Goal: Information Seeking & Learning: Find specific fact

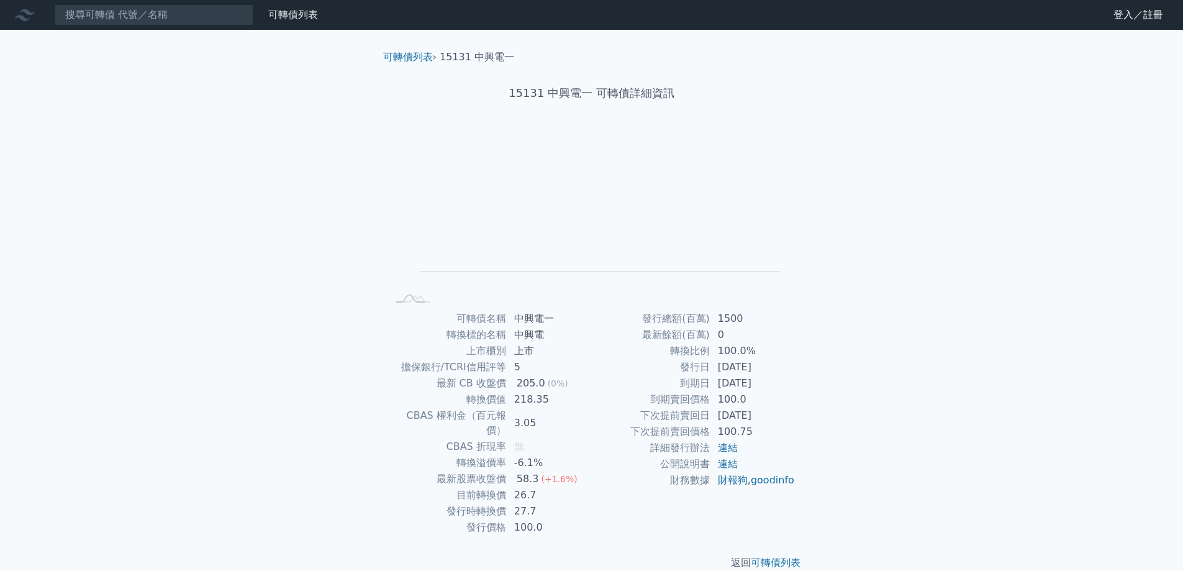
click at [220, 26] on nav "可轉債列表 財務數據 可轉債列表 財務數據 登入／註冊 登入／註冊" at bounding box center [591, 15] width 1183 height 30
click at [216, 16] on input at bounding box center [154, 14] width 199 height 21
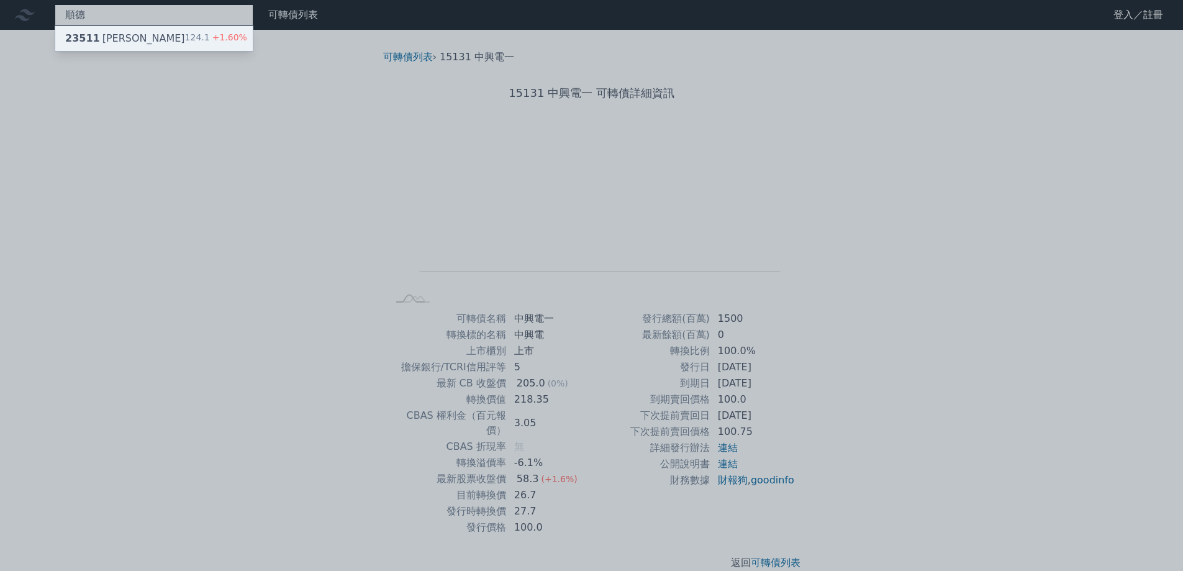
type input "順德"
click at [210, 35] on span "+1.60%" at bounding box center [228, 37] width 37 height 10
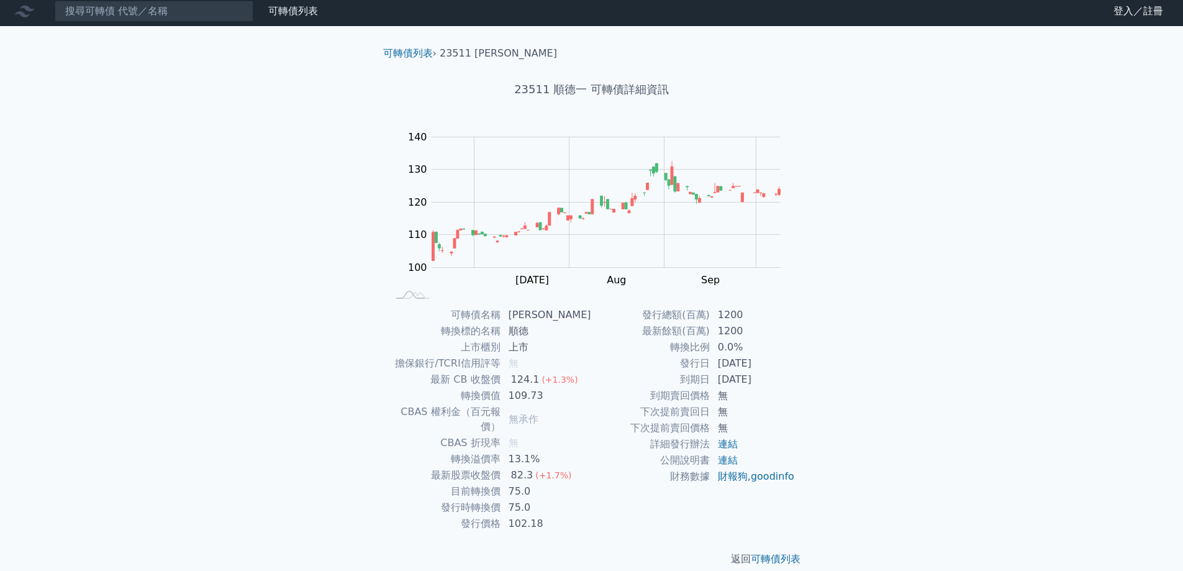
scroll to position [4, 0]
drag, startPoint x: 515, startPoint y: 311, endPoint x: 544, endPoint y: 307, distance: 28.8
click at [544, 307] on td "[PERSON_NAME]" at bounding box center [546, 314] width 91 height 16
copy td "[PERSON_NAME]"
click at [180, 17] on input at bounding box center [154, 10] width 199 height 21
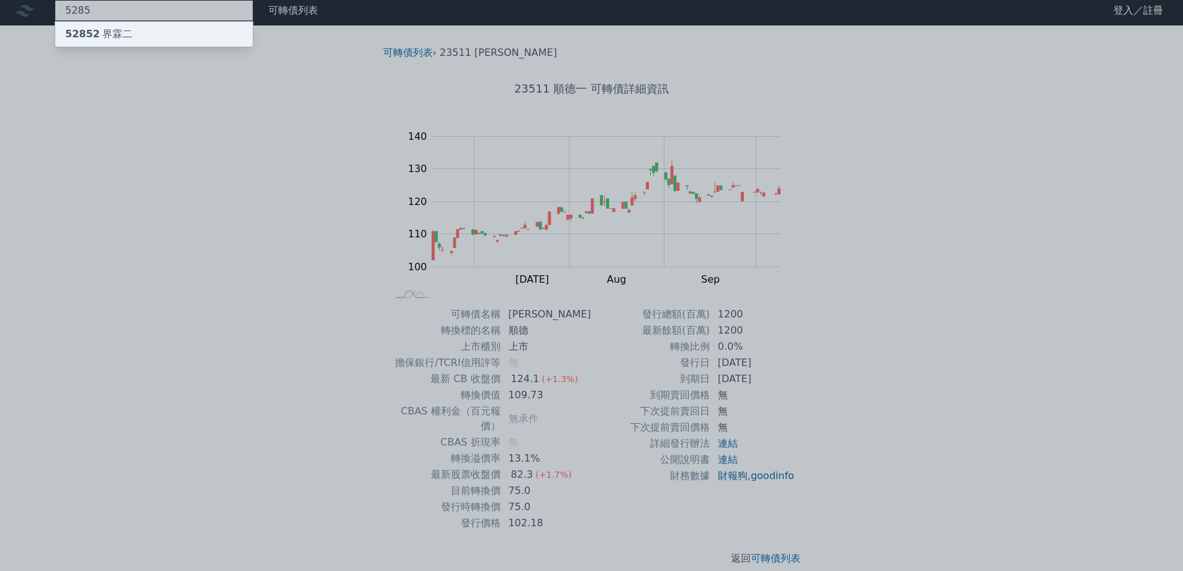
type input "5285"
click at [162, 30] on div "52852 界霖二" at bounding box center [154, 34] width 198 height 25
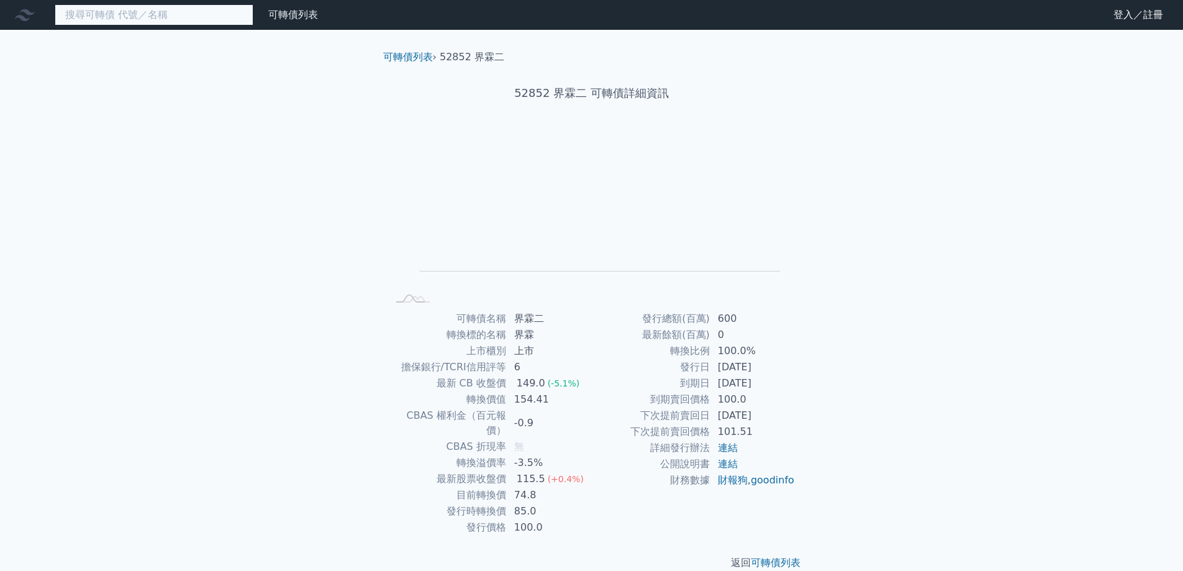
click at [134, 17] on input at bounding box center [154, 14] width 199 height 21
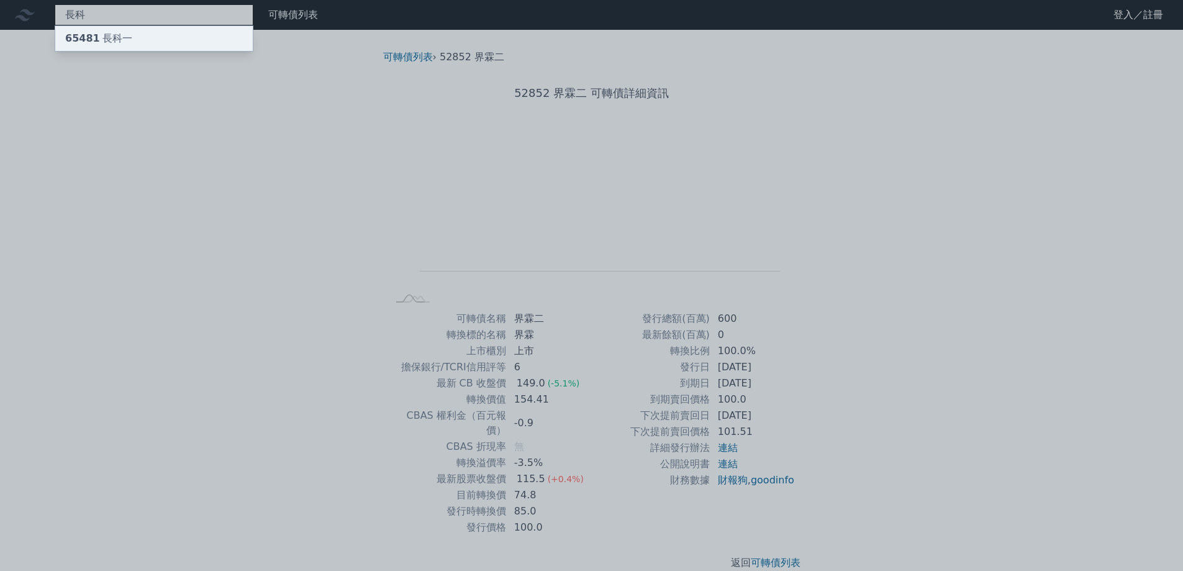
type input "長科"
click at [139, 40] on div "65481 長科一" at bounding box center [154, 38] width 198 height 25
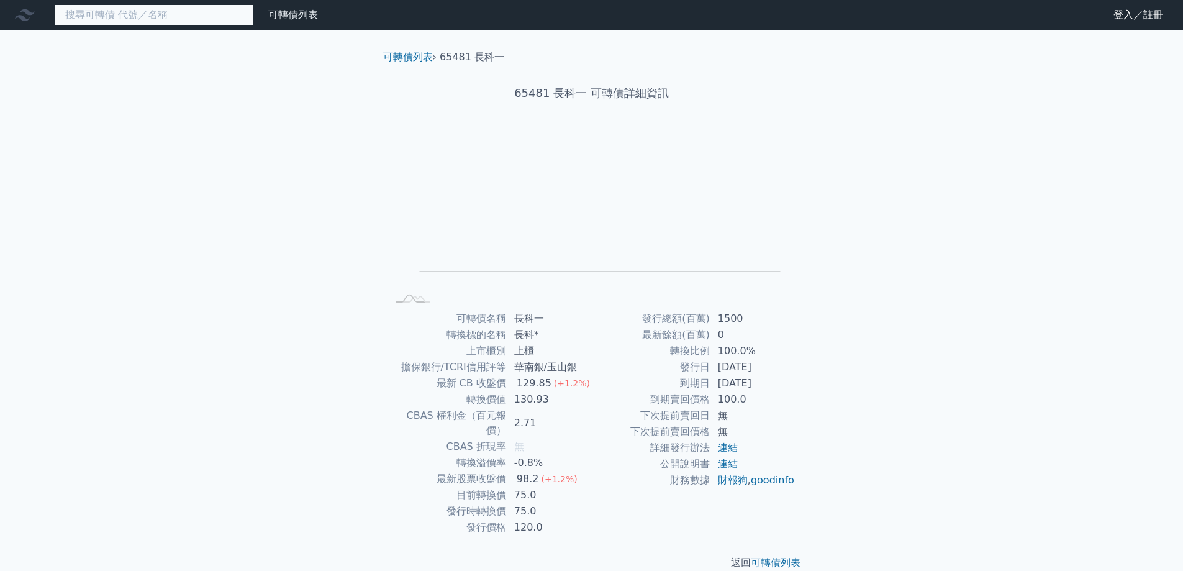
click at [108, 15] on input at bounding box center [154, 14] width 199 height 21
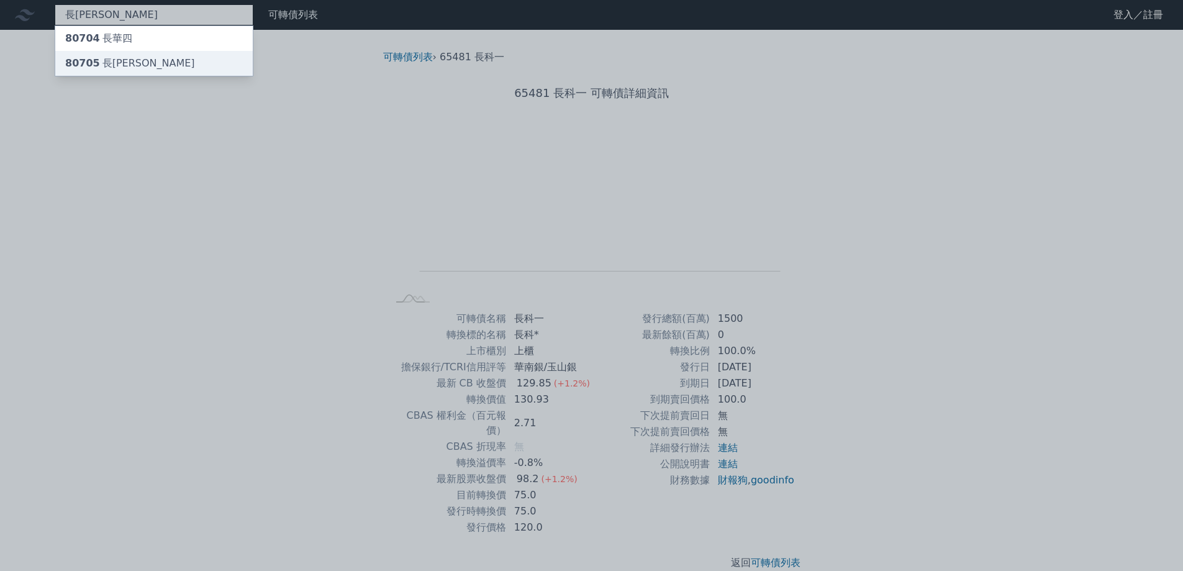
type input "長[PERSON_NAME]"
click at [105, 61] on div "80705 長[PERSON_NAME]" at bounding box center [130, 63] width 130 height 15
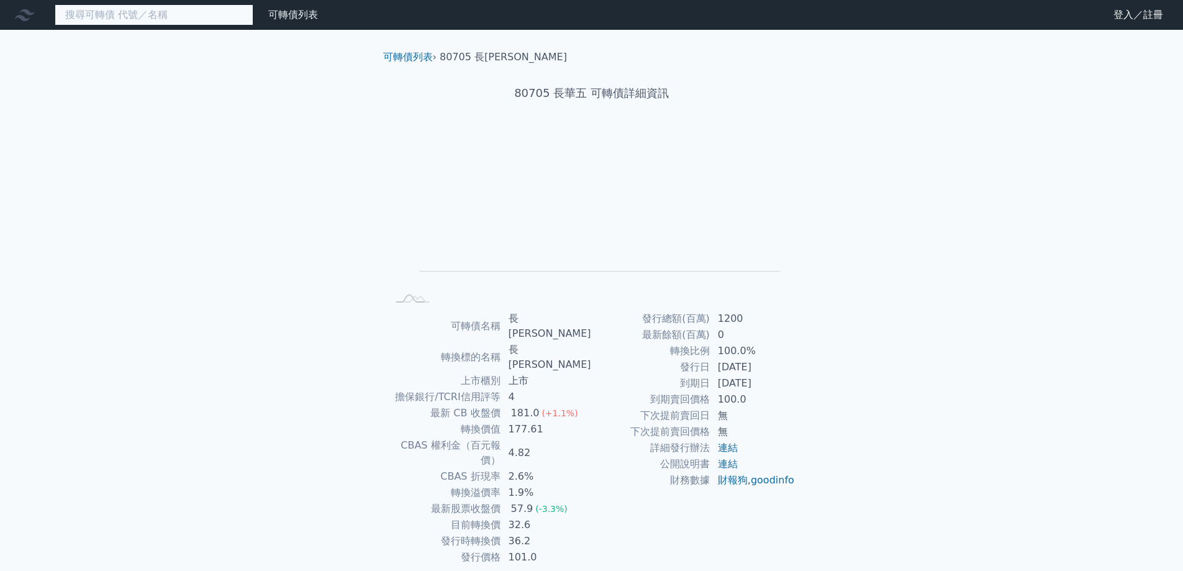
click at [178, 18] on input at bounding box center [154, 14] width 199 height 21
paste input "[PERSON_NAME]"
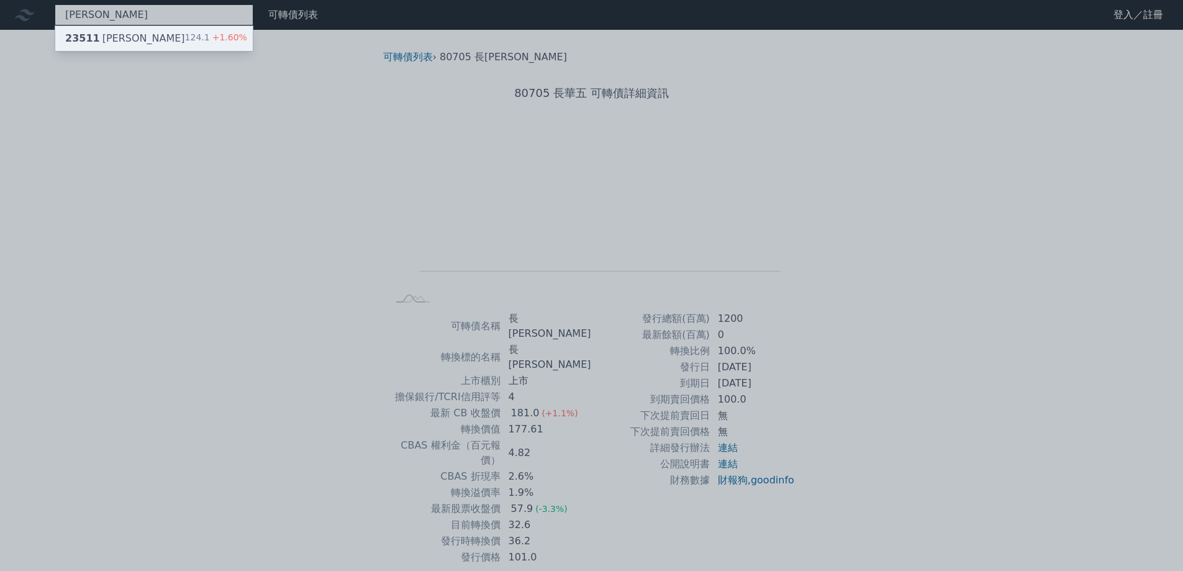
type input "[PERSON_NAME]"
click at [142, 34] on div "23511 順德一 124.1 +1.60%" at bounding box center [154, 38] width 198 height 25
